Goal: Task Accomplishment & Management: Manage account settings

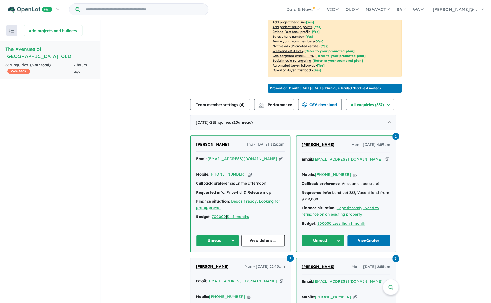
scroll to position [131, 0]
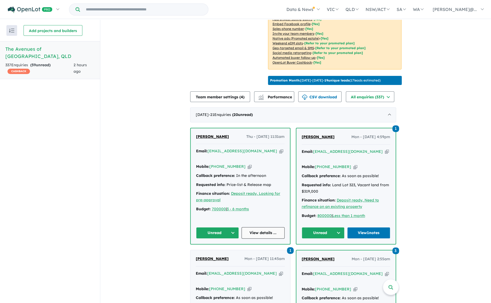
click at [263, 232] on link "View details ..." at bounding box center [262, 232] width 43 height 11
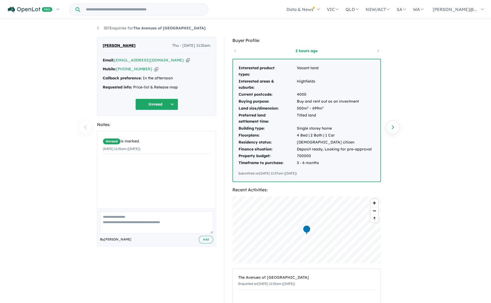
click at [172, 104] on button "Unread" at bounding box center [156, 104] width 43 height 11
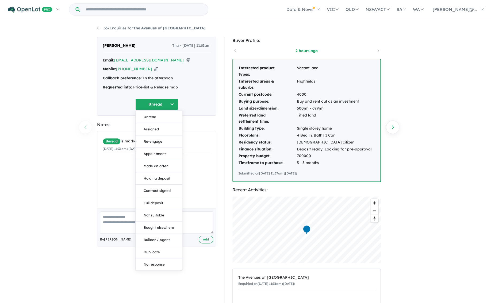
click at [153, 214] on button "Not suitable" at bounding box center [159, 215] width 47 height 12
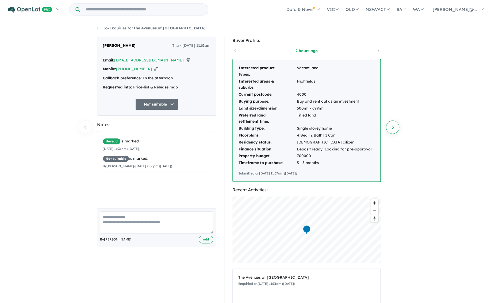
click at [392, 128] on link "Next enquiry" at bounding box center [392, 127] width 13 height 13
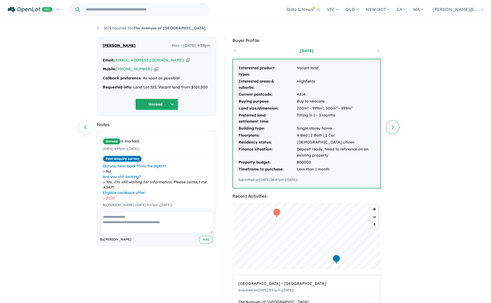
click at [392, 126] on link "Next enquiry" at bounding box center [392, 127] width 13 height 13
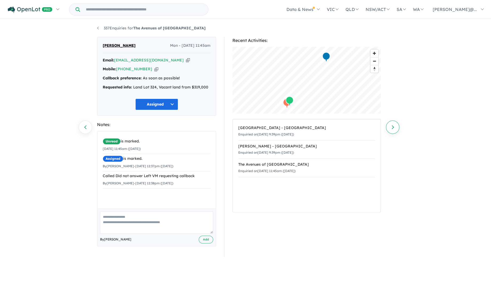
click at [392, 127] on link "Next enquiry" at bounding box center [392, 127] width 13 height 13
